Goal: Information Seeking & Learning: Find specific fact

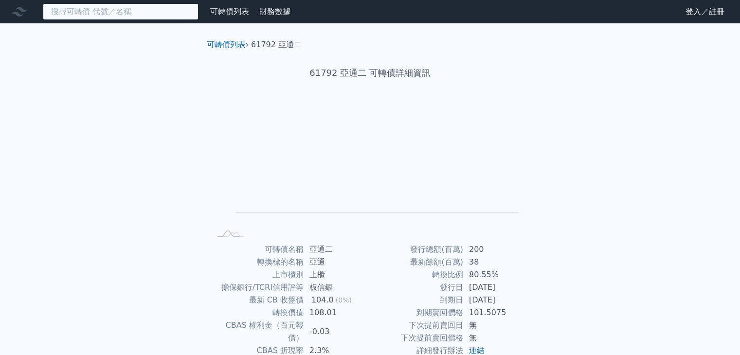
click at [162, 19] on input at bounding box center [121, 11] width 156 height 17
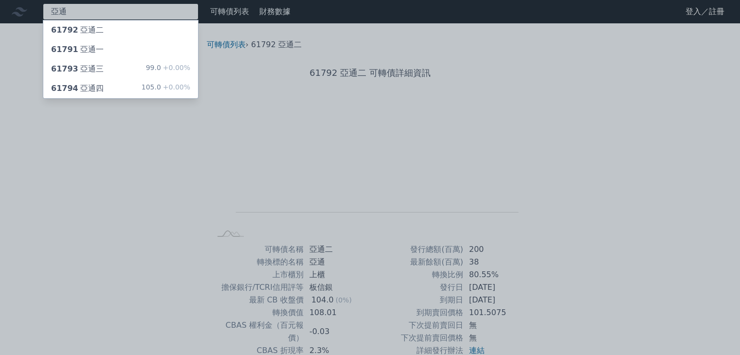
type input "亞通"
click at [152, 61] on div "61793 亞通三 99.0 +0.00%" at bounding box center [120, 68] width 155 height 19
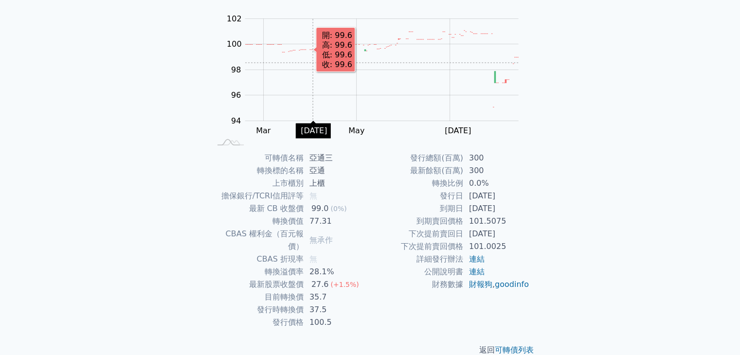
scroll to position [95, 0]
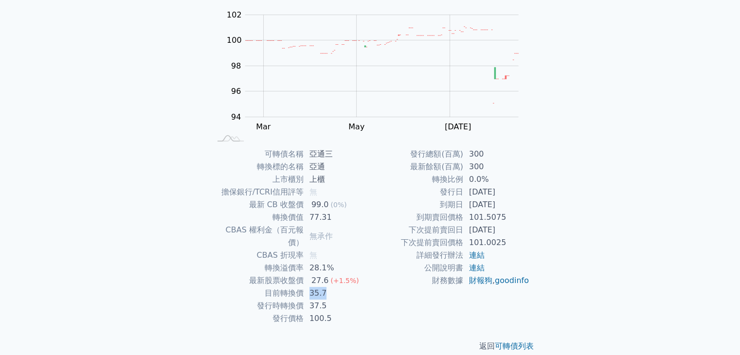
drag, startPoint x: 312, startPoint y: 281, endPoint x: 329, endPoint y: 281, distance: 17.5
click at [329, 287] on td "35.7" at bounding box center [337, 293] width 67 height 13
click at [352, 287] on td "35.7" at bounding box center [337, 293] width 67 height 13
drag, startPoint x: 467, startPoint y: 231, endPoint x: 514, endPoint y: 230, distance: 47.2
click at [514, 230] on td "[DATE]" at bounding box center [496, 230] width 67 height 13
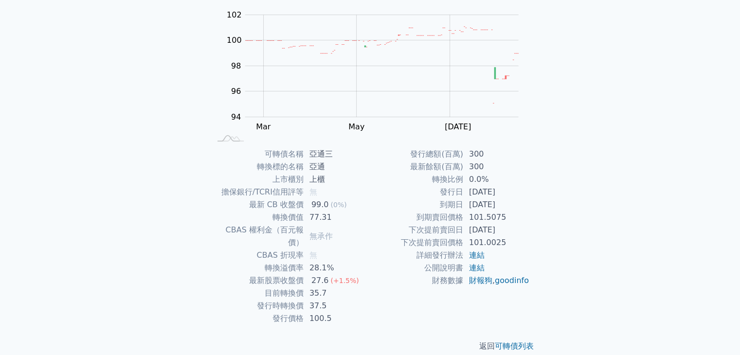
click at [522, 227] on td "[DATE]" at bounding box center [496, 230] width 67 height 13
click at [516, 229] on td "[DATE]" at bounding box center [496, 230] width 67 height 13
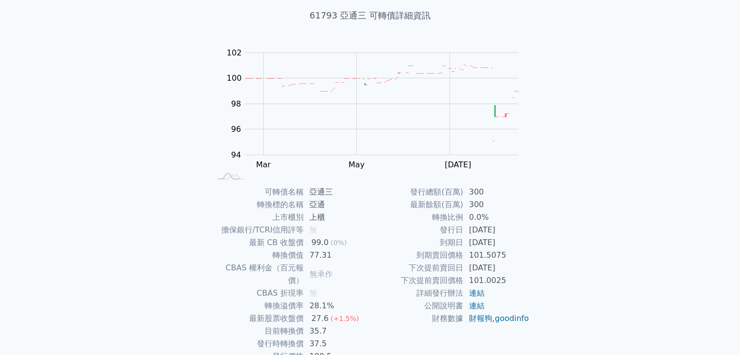
scroll to position [0, 0]
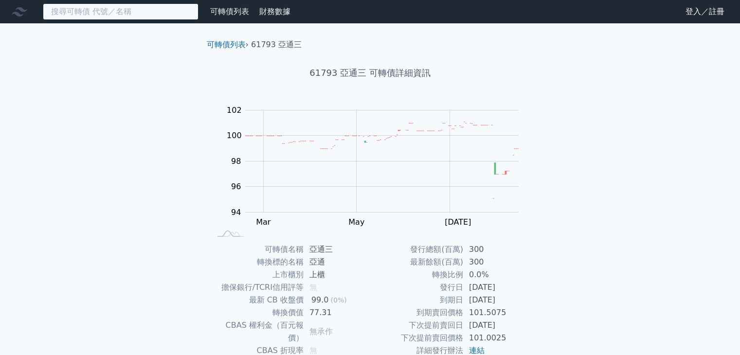
click at [146, 8] on input at bounding box center [121, 11] width 156 height 17
click at [144, 10] on input at bounding box center [121, 11] width 156 height 17
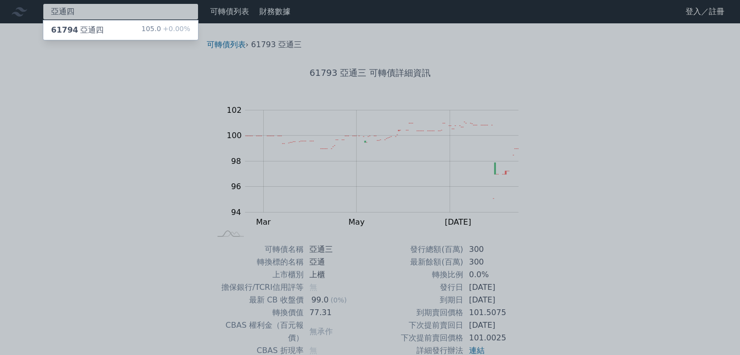
type input "亞通四"
click at [138, 29] on div "61794 亞通四 105.0 +0.00%" at bounding box center [120, 29] width 155 height 19
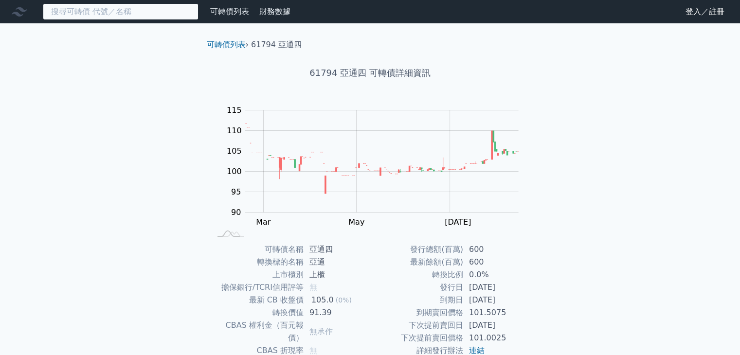
click at [166, 19] on input at bounding box center [121, 11] width 156 height 17
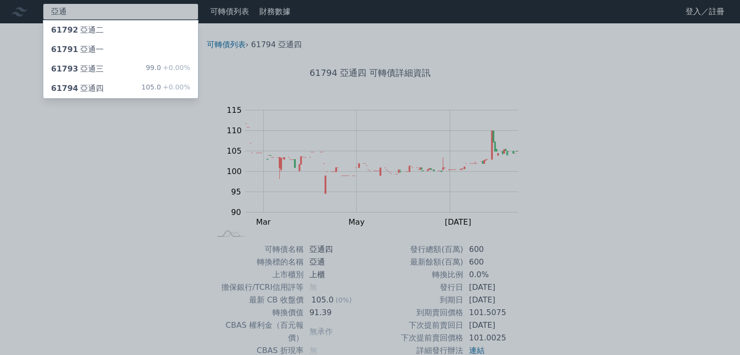
type input "亞通"
click at [168, 60] on div "61793 亞通三 99.0 +0.00%" at bounding box center [120, 68] width 155 height 19
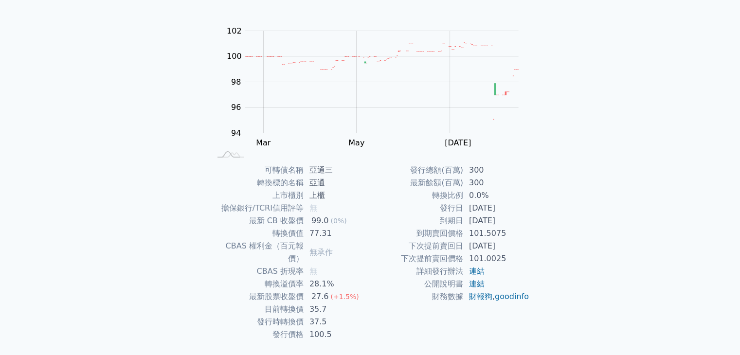
scroll to position [95, 0]
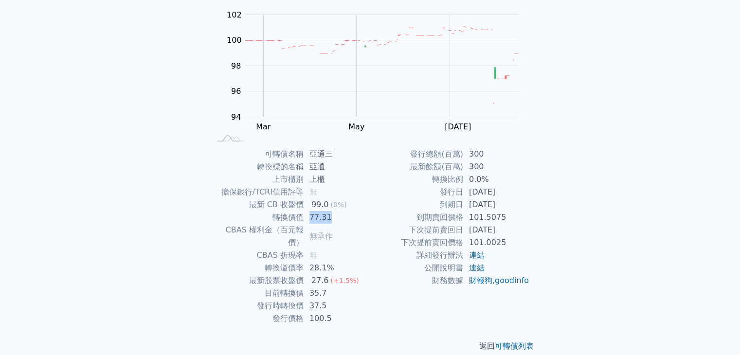
drag, startPoint x: 312, startPoint y: 220, endPoint x: 332, endPoint y: 221, distance: 20.5
click at [331, 221] on td "77.31" at bounding box center [337, 217] width 67 height 13
click at [352, 231] on td "無承作" at bounding box center [337, 236] width 67 height 25
drag, startPoint x: 444, startPoint y: 189, endPoint x: 508, endPoint y: 213, distance: 67.5
click at [508, 213] on tbody "發行總額(百萬) 300 最新餘額(百萬) 300 轉換比例 0.0% 發行日 [DATE] 到期日 [DATE] 到期賣回價格 101.5075 下次提前賣…" at bounding box center [450, 217] width 160 height 139
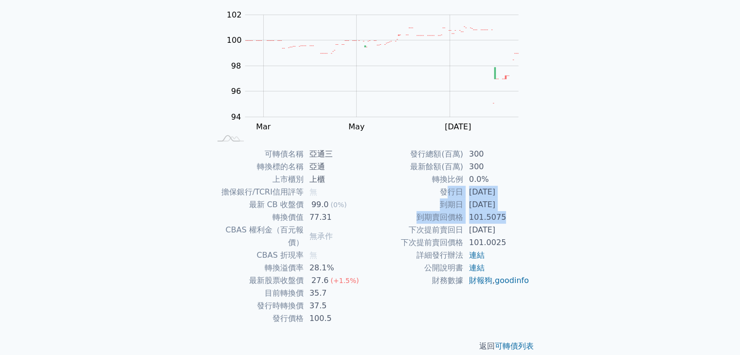
click at [508, 224] on td "[DATE]" at bounding box center [496, 230] width 67 height 13
drag, startPoint x: 411, startPoint y: 230, endPoint x: 461, endPoint y: 231, distance: 50.6
click at [461, 231] on td "下次提前賣回日" at bounding box center [416, 230] width 93 height 13
copy td "下次提前賣回日"
drag, startPoint x: 266, startPoint y: 282, endPoint x: 302, endPoint y: 281, distance: 36.0
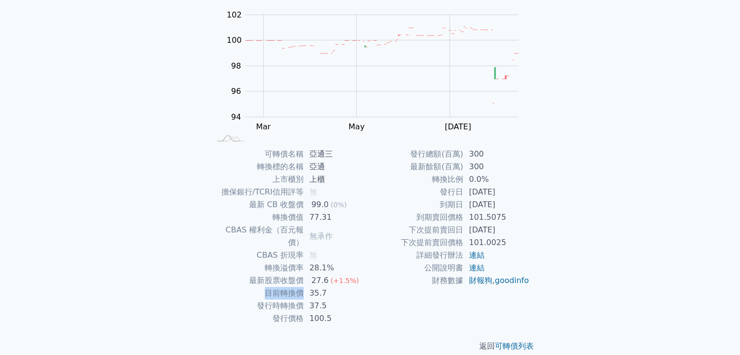
click at [302, 287] on td "目前轉換價" at bounding box center [257, 293] width 93 height 13
copy td "目前轉換價"
